Goal: Check status: Check status

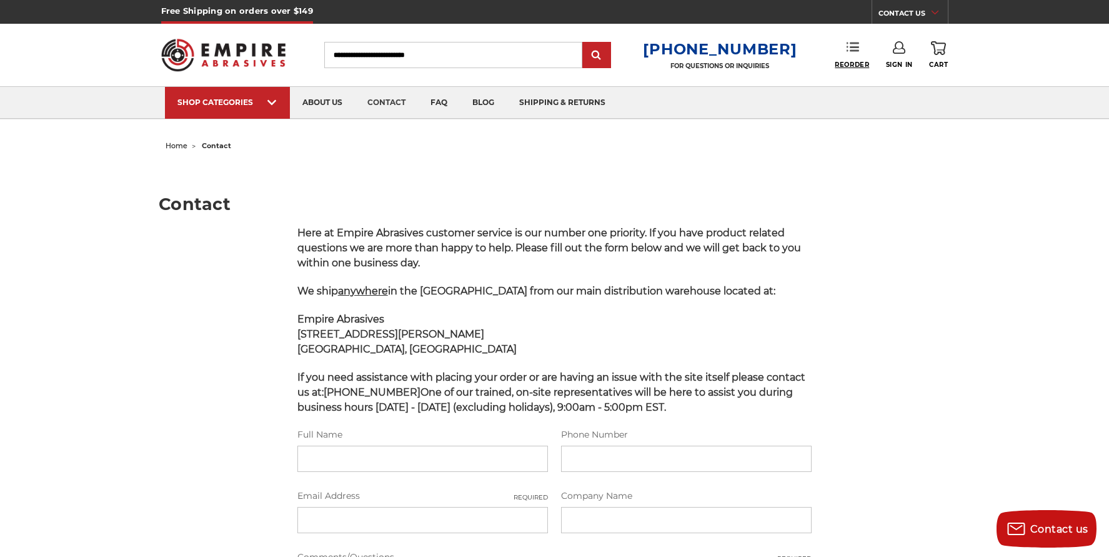
click at [850, 63] on span "Reorder" at bounding box center [852, 65] width 34 height 8
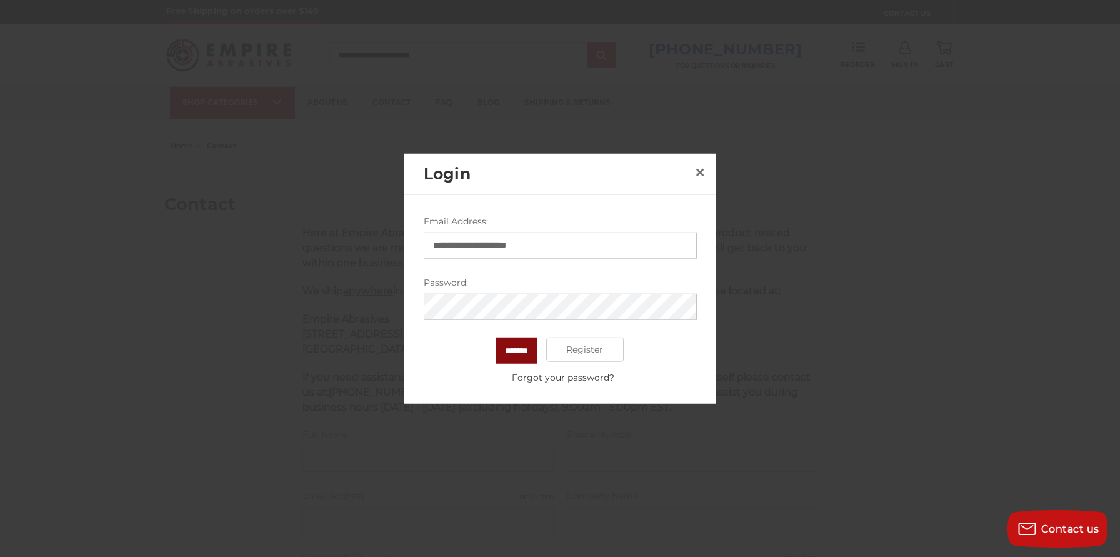
click at [498, 345] on input "*******" at bounding box center [516, 350] width 41 height 26
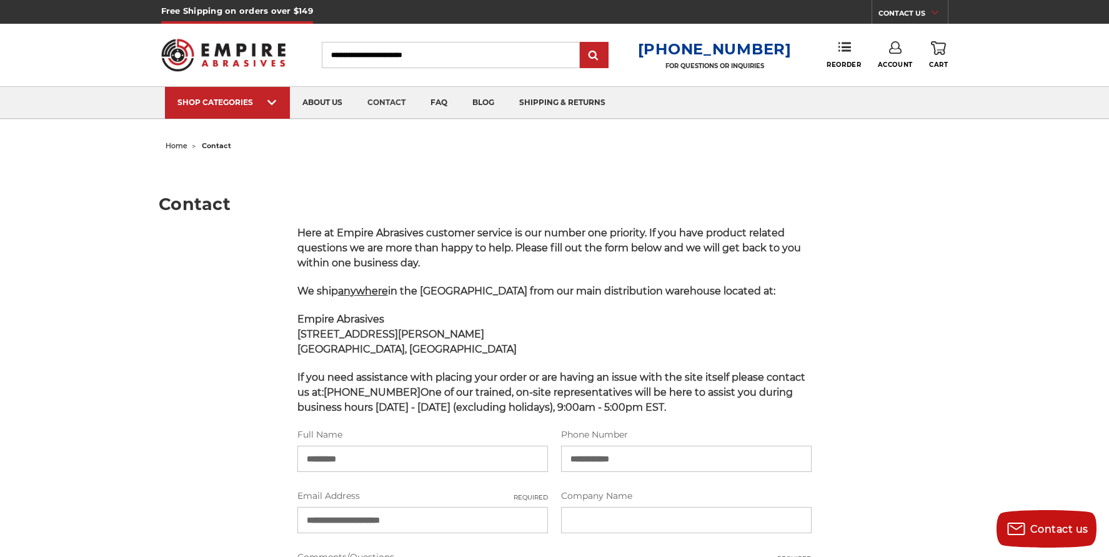
click at [897, 60] on link "Account" at bounding box center [895, 55] width 35 height 28
click at [893, 82] on link "Account" at bounding box center [895, 81] width 89 height 24
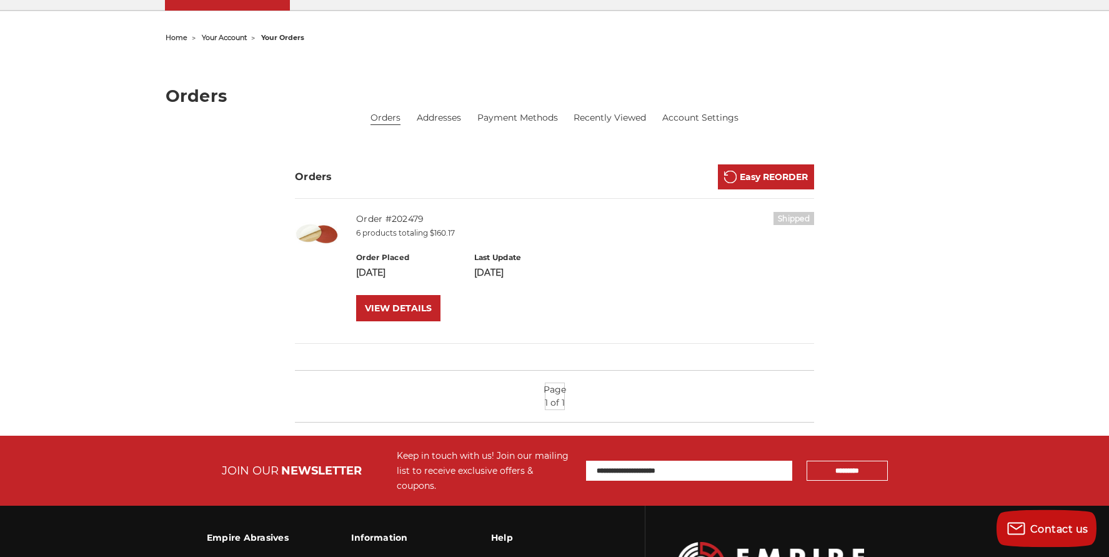
scroll to position [128, 0]
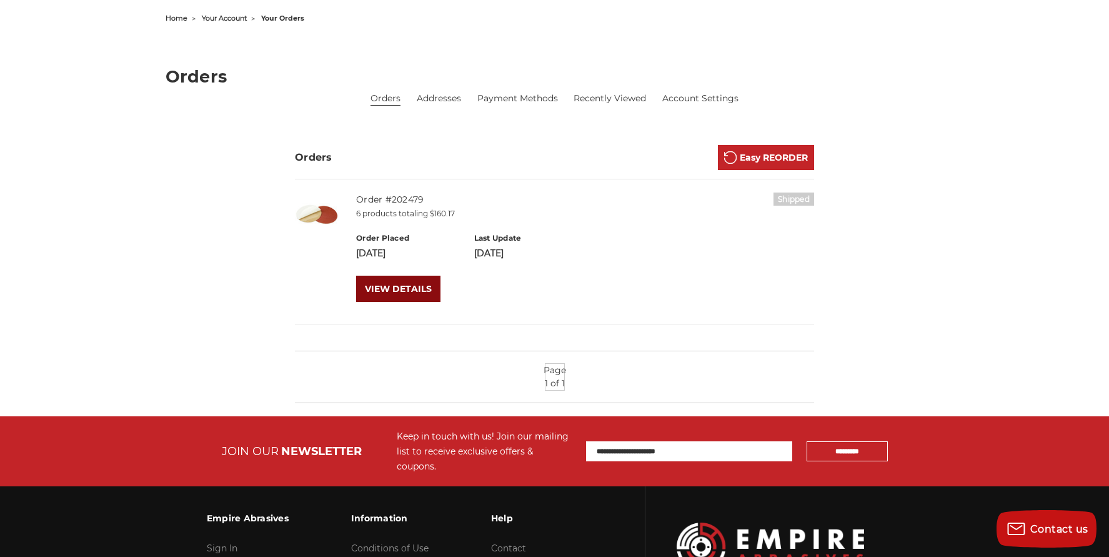
click at [409, 294] on link "VIEW DETAILS" at bounding box center [398, 289] width 84 height 26
